Goal: Check status: Check status

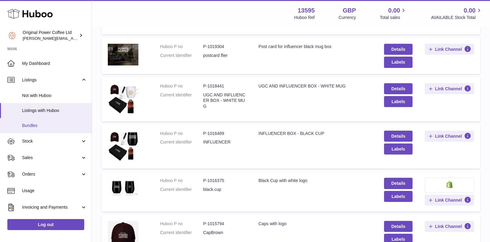
click at [30, 123] on span "Bundles" at bounding box center [54, 126] width 65 height 6
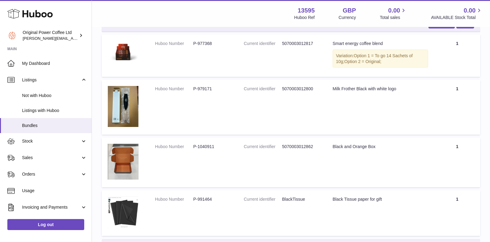
scroll to position [518, 0]
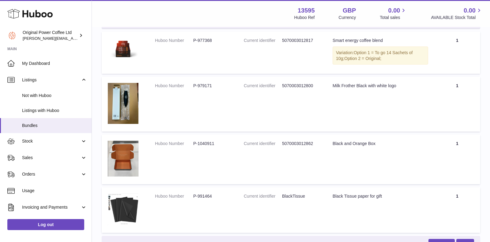
drag, startPoint x: 110, startPoint y: 36, endPoint x: 278, endPoint y: 119, distance: 188.2
click at [452, 219] on tbody "Starter Pack 2 OPC Box Remove Edit Huboo Number P-977368 Current identifier 507…" at bounding box center [291, 214] width 379 height 1251
click at [216, 62] on td "Huboo Number P-977368" at bounding box center [193, 53] width 89 height 43
drag, startPoint x: 154, startPoint y: 37, endPoint x: 317, endPoint y: 45, distance: 163.8
click at [317, 45] on tr "Huboo Number P-977368 Current identifier 5070003012817 Title Smart energy coffe…" at bounding box center [291, 53] width 379 height 43
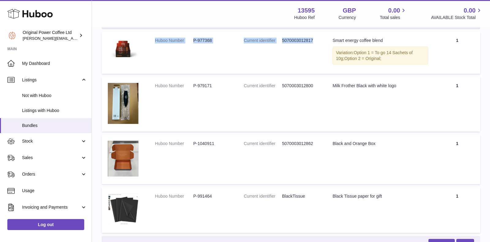
copy tr "Huboo Number P-977368 Current identifier 5070003012817"
click at [173, 51] on td "Huboo Number P-977368" at bounding box center [193, 53] width 89 height 43
drag, startPoint x: 194, startPoint y: 39, endPoint x: 213, endPoint y: 39, distance: 19.6
click at [213, 39] on dd "P-977368" at bounding box center [212, 41] width 38 height 6
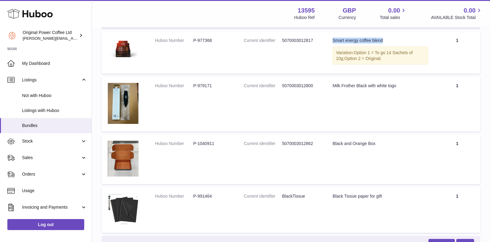
drag, startPoint x: 333, startPoint y: 40, endPoint x: 387, endPoint y: 41, distance: 54.2
click at [387, 41] on div "Smart energy coffee blend" at bounding box center [381, 41] width 96 height 6
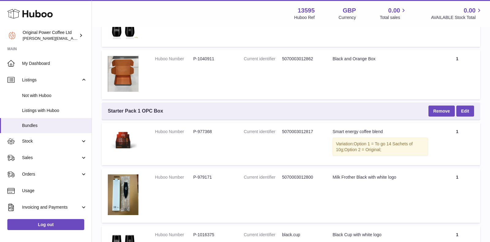
scroll to position [0, 0]
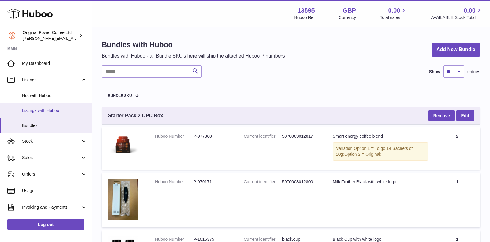
click at [37, 110] on span "Listings with Huboo" at bounding box center [54, 111] width 65 height 6
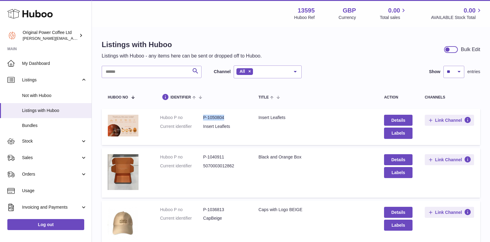
drag, startPoint x: 202, startPoint y: 118, endPoint x: 227, endPoint y: 117, distance: 25.2
click at [227, 117] on dl "Huboo P no P-1050804 Current identifier Insert Leaflets" at bounding box center [203, 124] width 86 height 18
copy dl "P-1050804"
drag, startPoint x: 203, startPoint y: 156, endPoint x: 227, endPoint y: 157, distance: 23.6
click at [227, 157] on dd "P-1040911" at bounding box center [224, 157] width 43 height 6
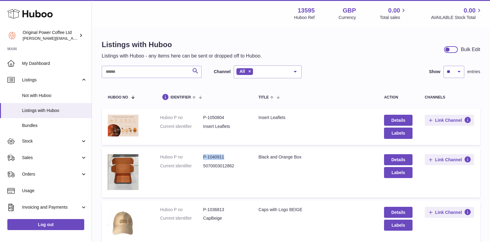
copy dd "P-1040911"
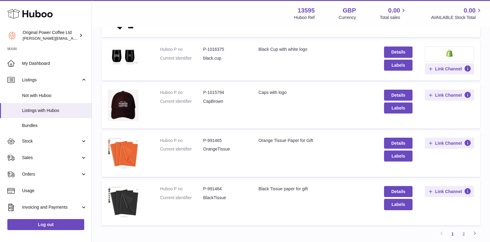
scroll to position [371, 0]
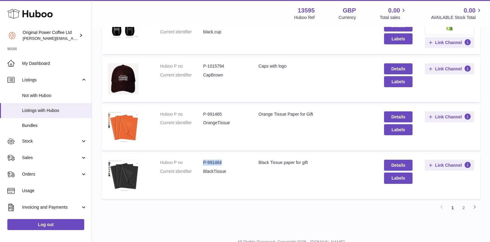
drag, startPoint x: 203, startPoint y: 160, endPoint x: 223, endPoint y: 161, distance: 19.7
click at [223, 161] on dd "P-991464" at bounding box center [224, 163] width 43 height 6
copy dd "P-991464"
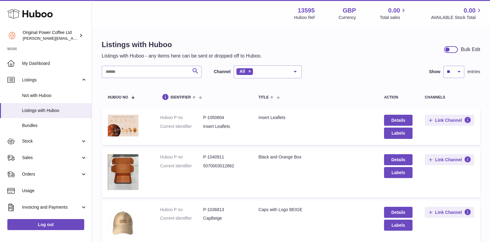
scroll to position [395, 0]
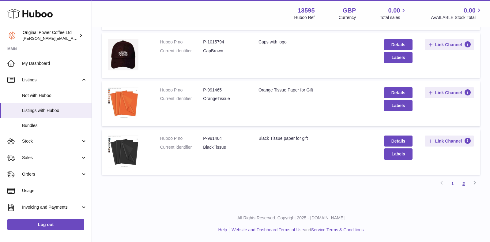
click at [464, 182] on link "2" at bounding box center [463, 183] width 11 height 11
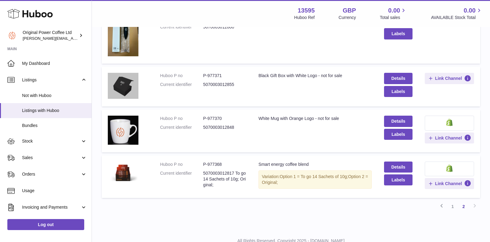
scroll to position [122, 0]
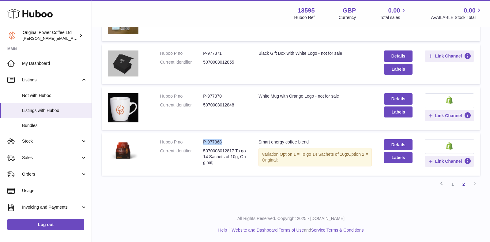
drag, startPoint x: 204, startPoint y: 142, endPoint x: 221, endPoint y: 142, distance: 17.5
click at [221, 142] on dd "P-977368" at bounding box center [224, 142] width 43 height 6
copy dd "P-977368"
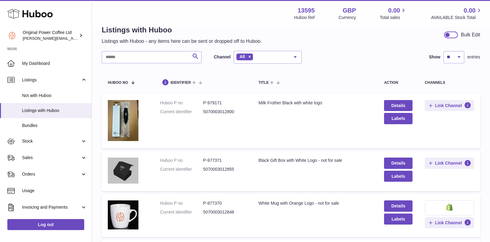
scroll to position [0, 0]
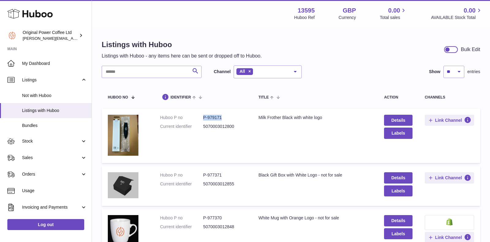
drag, startPoint x: 203, startPoint y: 116, endPoint x: 225, endPoint y: 117, distance: 21.8
click at [225, 117] on dl "Huboo P no P-979171 Current identifier 5070003012800" at bounding box center [203, 124] width 86 height 18
copy dl "P-979171"
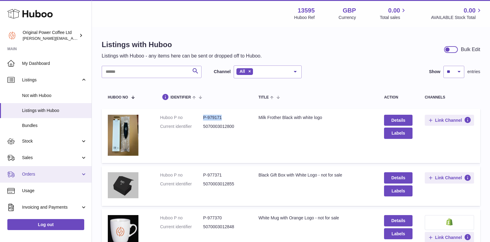
click at [36, 173] on span "Orders" at bounding box center [51, 175] width 59 height 6
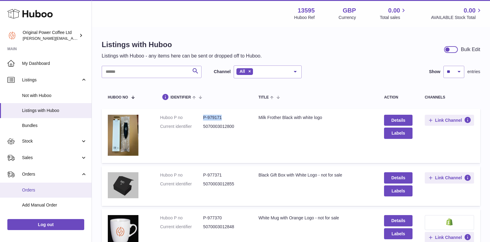
click at [36, 190] on span "Orders" at bounding box center [54, 190] width 65 height 6
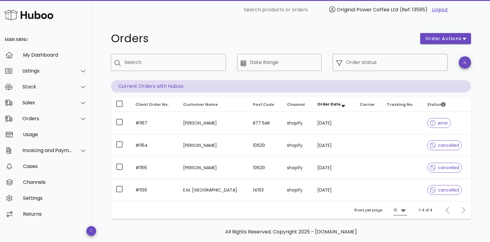
click at [402, 210] on icon at bounding box center [403, 211] width 5 height 3
click at [404, 227] on div "50" at bounding box center [402, 229] width 6 height 6
click at [45, 101] on div "Sales" at bounding box center [47, 103] width 50 height 6
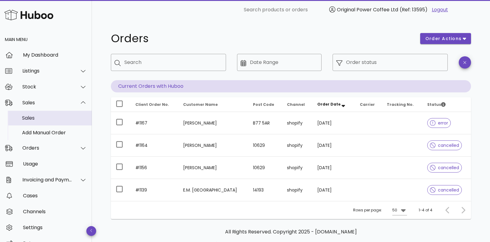
click at [41, 124] on div "Sales" at bounding box center [54, 118] width 65 height 13
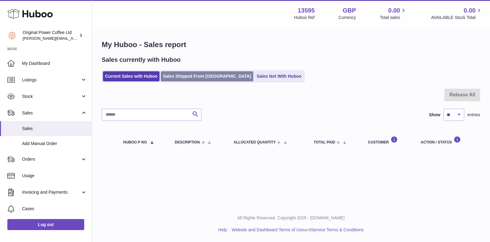
click at [184, 79] on link "Sales Shipped From [GEOGRAPHIC_DATA]" at bounding box center [207, 76] width 93 height 10
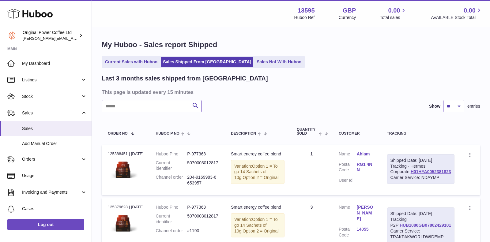
click at [119, 107] on input "text" at bounding box center [152, 106] width 100 height 12
type input "****"
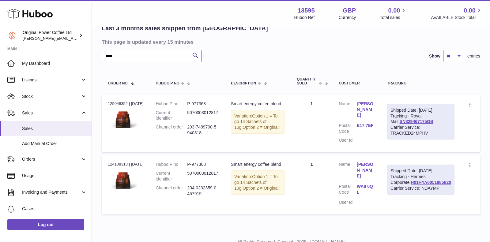
scroll to position [88, 0]
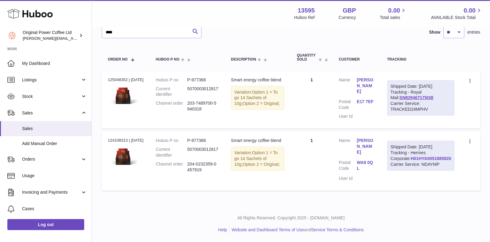
click at [446, 161] on link "H01HYA0051885820" at bounding box center [431, 158] width 40 height 5
drag, startPoint x: 411, startPoint y: 163, endPoint x: 453, endPoint y: 165, distance: 42.3
click at [453, 165] on div "Shipped Date: [DATE] Tracking - Hermes Corporate: H01HYA0051885820 Carrier Serv…" at bounding box center [420, 156] width 67 height 30
copy link "H01HYA0051885820"
